Goal: Communication & Community: Answer question/provide support

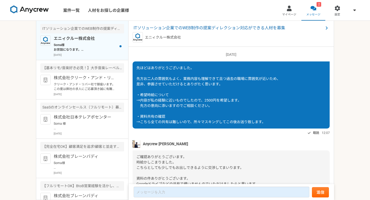
scroll to position [482, 0]
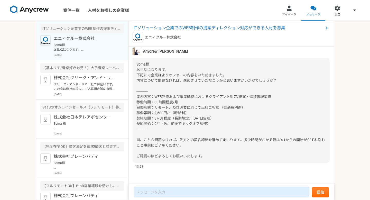
scroll to position [482, 0]
click at [186, 98] on span "Soma様 お世話になります。 下記にて企業様よりオファーの内容をいただきました。 内容について問題なければ、進めさせていただこうかと思いますがいかがでしょう…" at bounding box center [230, 110] width 188 height 96
click at [175, 103] on span "Soma様 お世話になります。 下記にて企業様よりオファーの内容をいただきました。 内容について問題なければ、進めさせていただこうかと思いますがいかがでしょう…" at bounding box center [230, 110] width 188 height 96
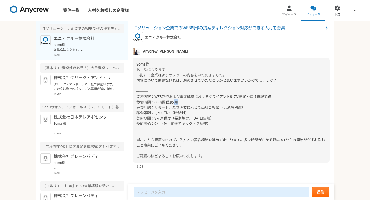
click at [175, 103] on span "Soma様 お世話になります。 下記にて企業様よりオファーの内容をいただきました。 内容について問題なければ、進めさせていただこうかと思いますがいかがでしょう…" at bounding box center [230, 110] width 188 height 96
click at [176, 107] on span "Soma様 お世話になります。 下記にて企業様よりオファーの内容をいただきました。 内容について問題なければ、進めさせていただこうかと思いますがいかがでしょう…" at bounding box center [230, 110] width 188 height 96
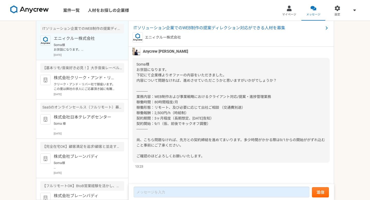
click at [175, 114] on span "Soma様 お世話になります。 下記にて企業様よりオファーの内容をいただきました。 内容について問題なければ、進めさせていただこうかと思いますがいかがでしょう…" at bounding box center [230, 110] width 188 height 96
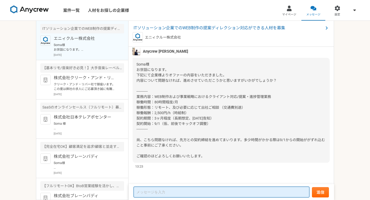
click at [153, 192] on textarea at bounding box center [221, 191] width 176 height 11
type textarea "ご"
type textarea "こ"
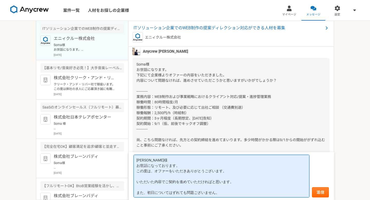
drag, startPoint x: 217, startPoint y: 193, endPoint x: 136, endPoint y: 194, distance: 80.8
click at [136, 194] on textarea "山下様 お世話になっております。 この度は、オファーをいただきありがとうございます。 いただいた内容でご契約を進めていただければと思います。 また、初日につい…" at bounding box center [221, 175] width 176 height 43
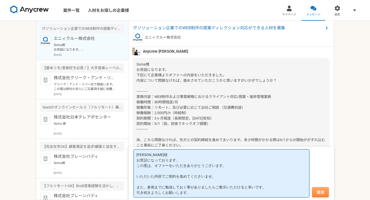
type textarea "山下様 お世話になっております。 この度は、オファーをいただきありがとうございます。 いただいた内容でご契約を進めてくださいませ。 また、参画までに勉強してお…"
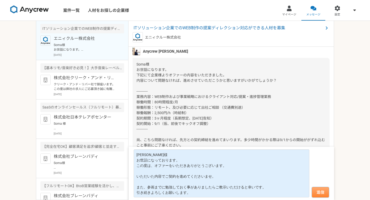
click at [322, 189] on button "送信" at bounding box center [320, 192] width 17 height 10
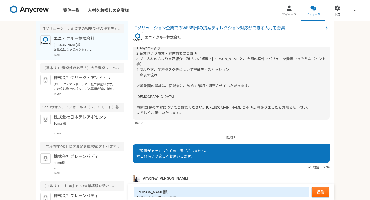
scroll to position [161, 0]
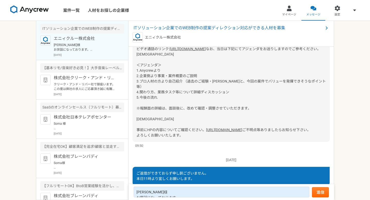
click at [206, 132] on link "https://www.mips.co.jp/" at bounding box center [224, 130] width 36 height 4
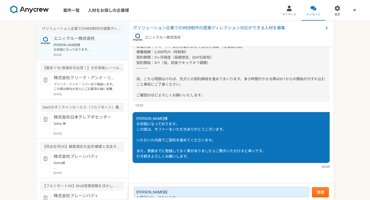
scroll to position [1193, 0]
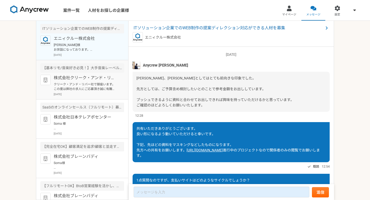
scroll to position [513, 0]
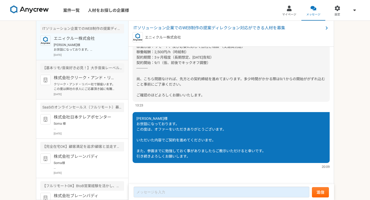
click at [88, 79] on p "株式会社クリーク・アンド・リバー社" at bounding box center [85, 78] width 63 height 6
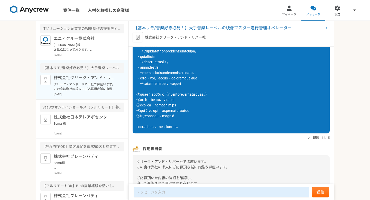
scroll to position [201, 0]
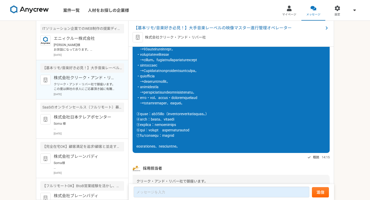
click at [37, 11] on img at bounding box center [29, 9] width 38 height 8
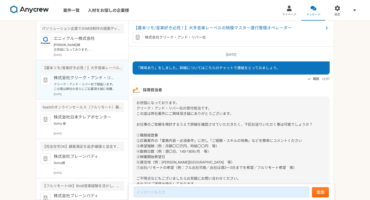
scroll to position [285, 0]
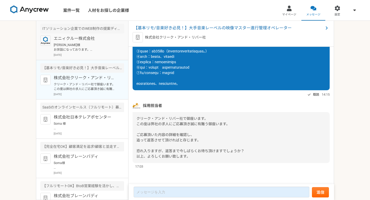
click at [105, 53] on p "[DATE]" at bounding box center [89, 55] width 70 height 4
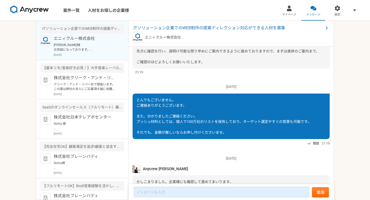
scroll to position [513, 0]
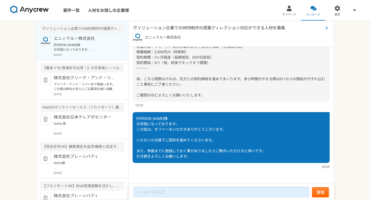
click at [204, 27] on span "ITソリューション企業でのWEB制作の提案ディレクション対応ができる人材を募集" at bounding box center [228, 28] width 190 height 6
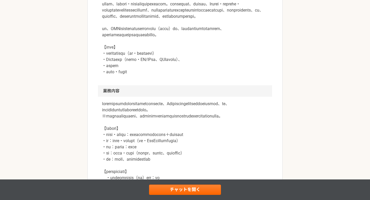
scroll to position [183, 0]
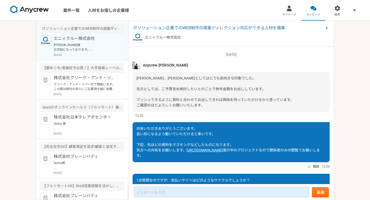
scroll to position [513, 0]
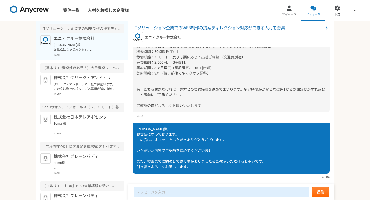
scroll to position [475, 0]
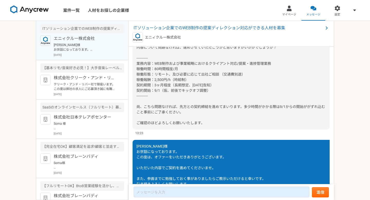
click at [164, 76] on div "Soma様 お世話になります。 下記にて企業様よりオファーの内容をいただきました。 内容について問題なければ、進めさせていただこうかと思いますがいかがでしょう…" at bounding box center [230, 77] width 197 height 105
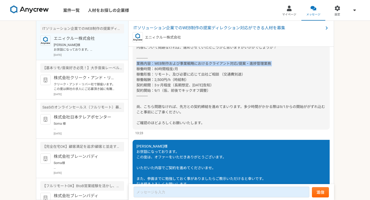
click at [164, 76] on div "Soma様 お世話になります。 下記にて企業様よりオファーの内容をいただきました。 内容について問題なければ、進めさせていただこうかと思いますがいかがでしょう…" at bounding box center [230, 77] width 197 height 105
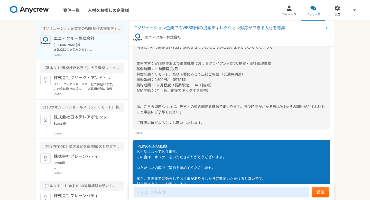
click at [164, 85] on span "Soma様 お世話になります。 下記にて企業様よりオファーの内容をいただきました。 内容について問題なければ、進めさせていただこうかと思いますがいかがでしょう…" at bounding box center [230, 77] width 188 height 96
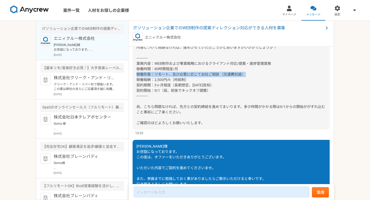
click at [164, 85] on span "Soma様 お世話になります。 下記にて企業様よりオファーの内容をいただきました。 内容について問題なければ、進めさせていただこうかと思いますがいかがでしょう…" at bounding box center [230, 77] width 188 height 96
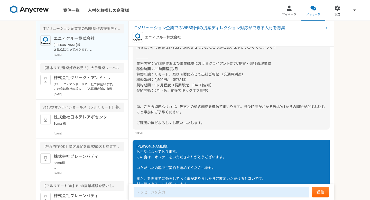
click at [166, 69] on div "Soma様 お世話になります。 下記にて企業様よりオファーの内容をいただきました。 内容について問題なければ、進めさせていただこうかと思いますがいかがでしょう…" at bounding box center [230, 77] width 197 height 105
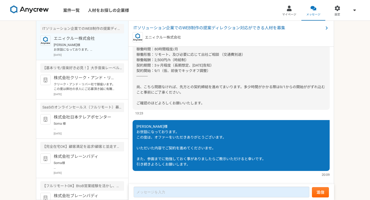
scroll to position [494, 0]
